Goal: Information Seeking & Learning: Learn about a topic

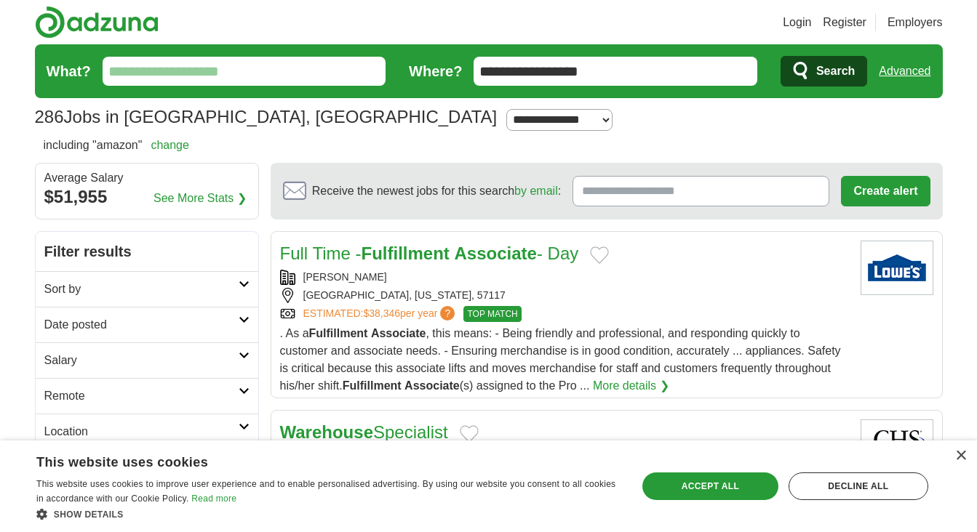
click at [191, 196] on link "See More Stats ❯" at bounding box center [199, 198] width 93 height 17
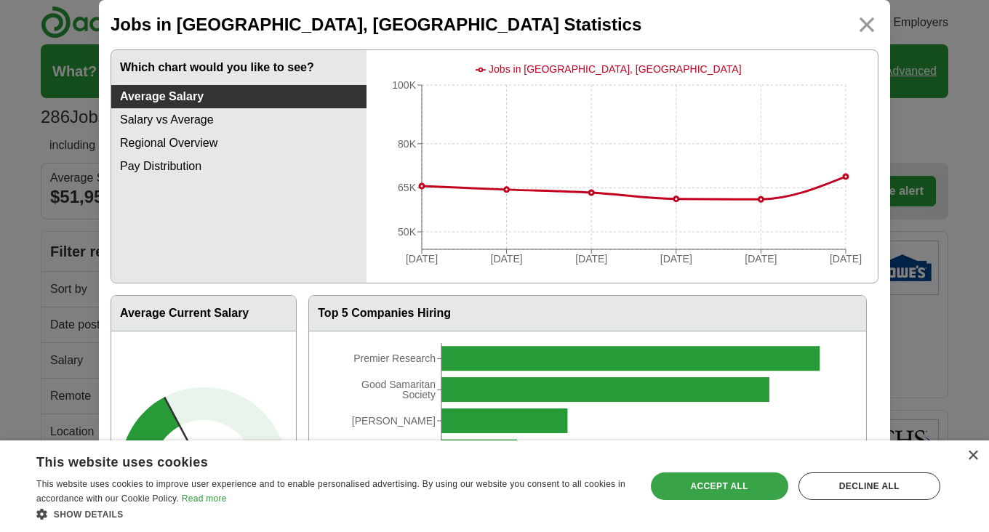
click at [711, 482] on div "Accept all" at bounding box center [719, 487] width 137 height 28
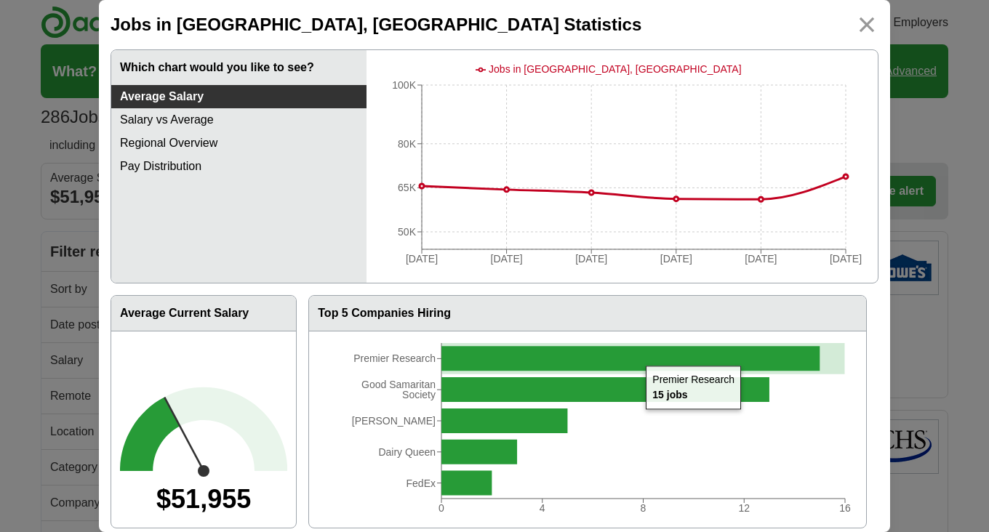
click at [636, 356] on icon at bounding box center [630, 358] width 378 height 25
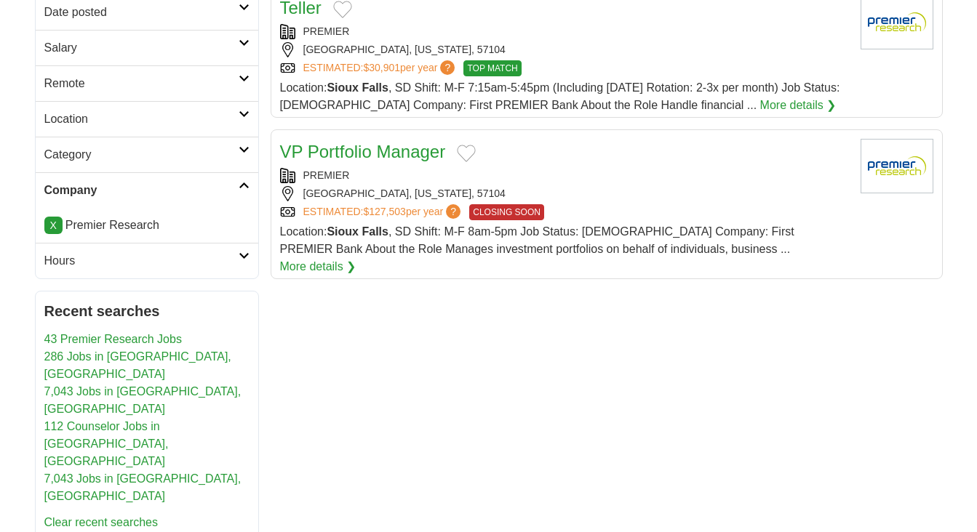
scroll to position [145, 0]
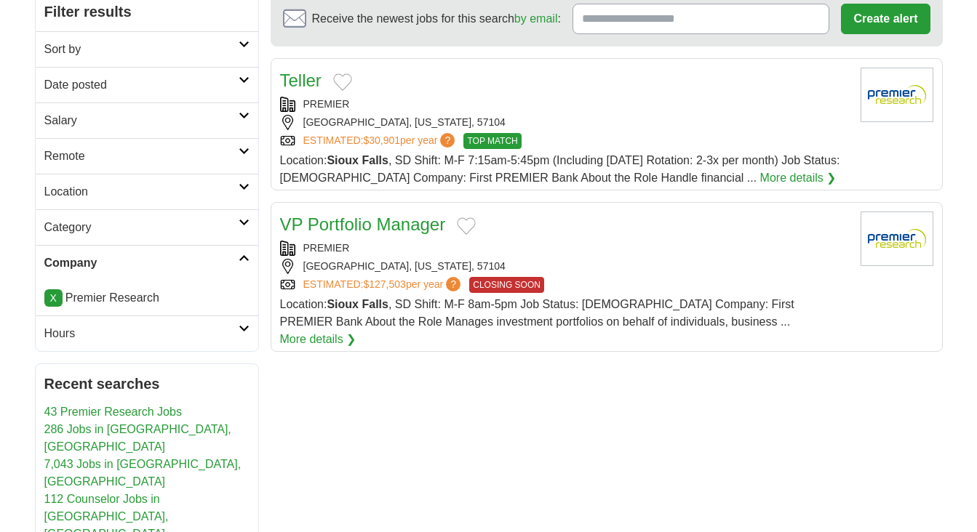
click at [356, 331] on link "More details ❯" at bounding box center [318, 339] width 76 height 17
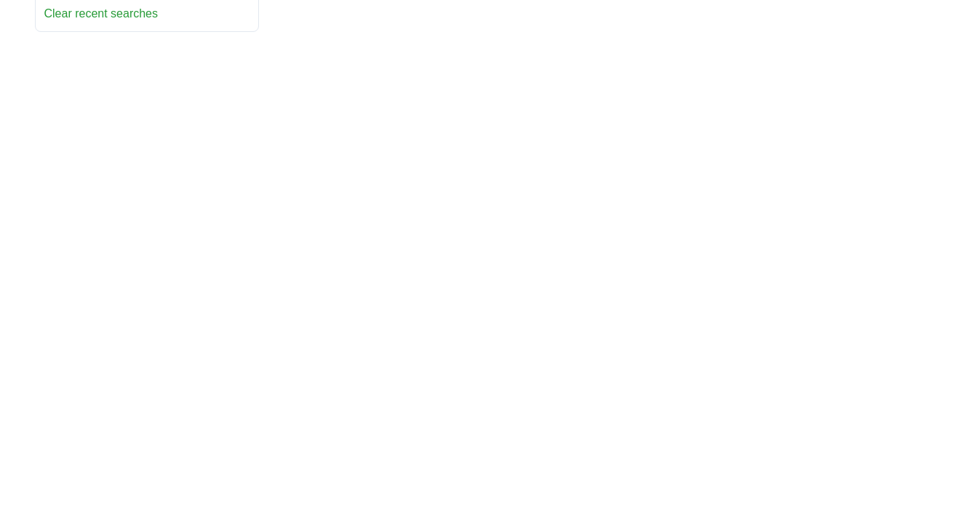
scroll to position [800, 0]
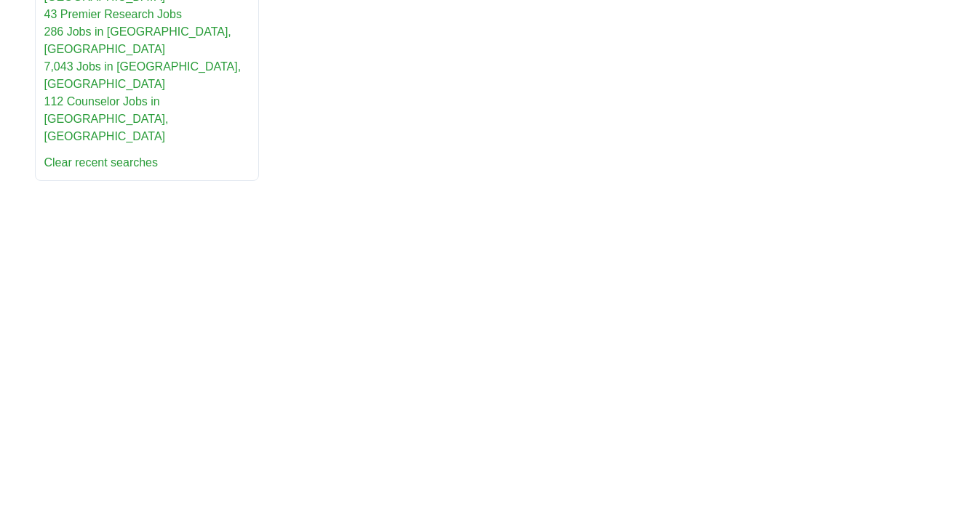
scroll to position [509, 0]
